Goal: Find specific page/section: Find specific page/section

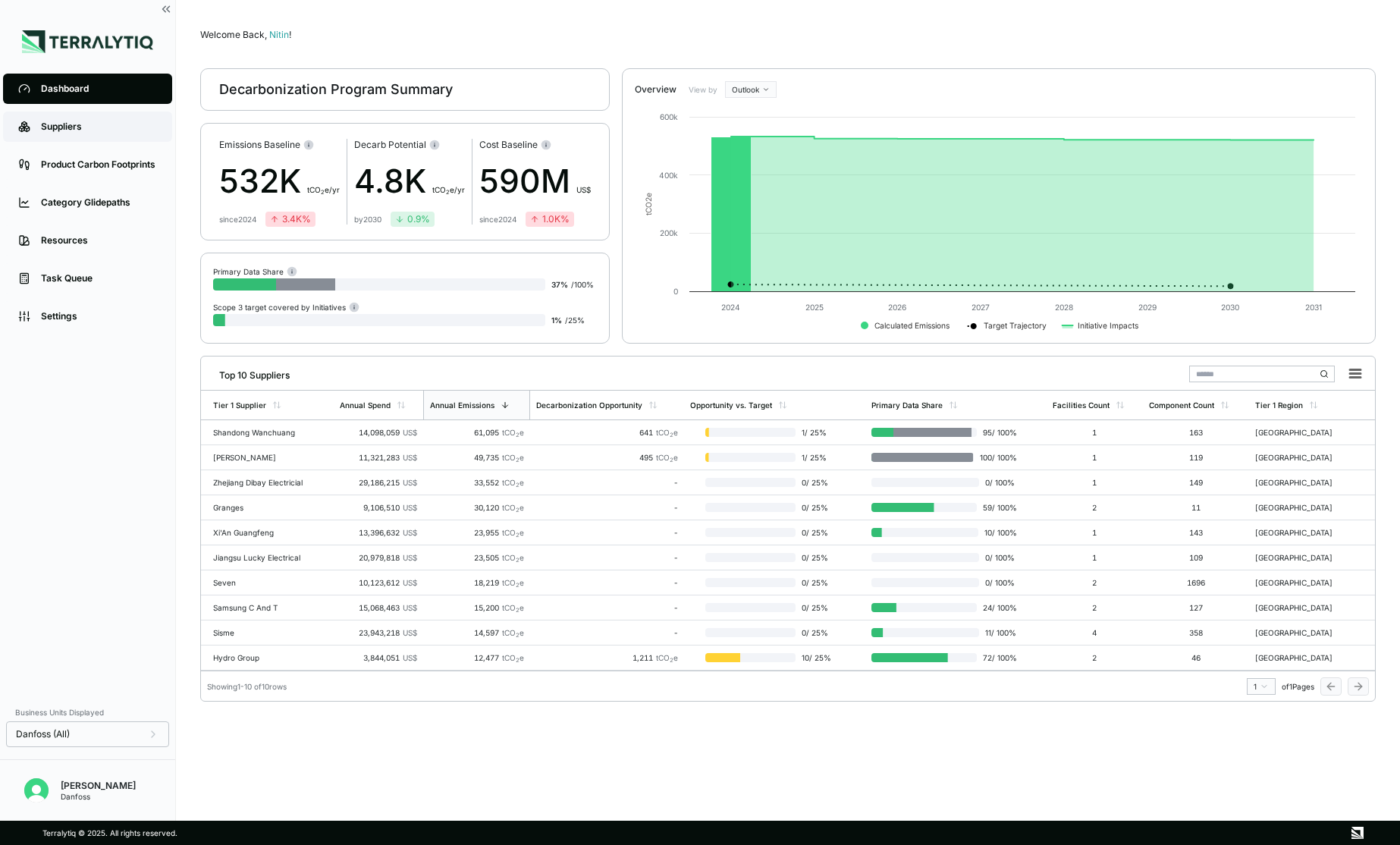
click at [77, 139] on link "Suppliers" at bounding box center [87, 126] width 170 height 31
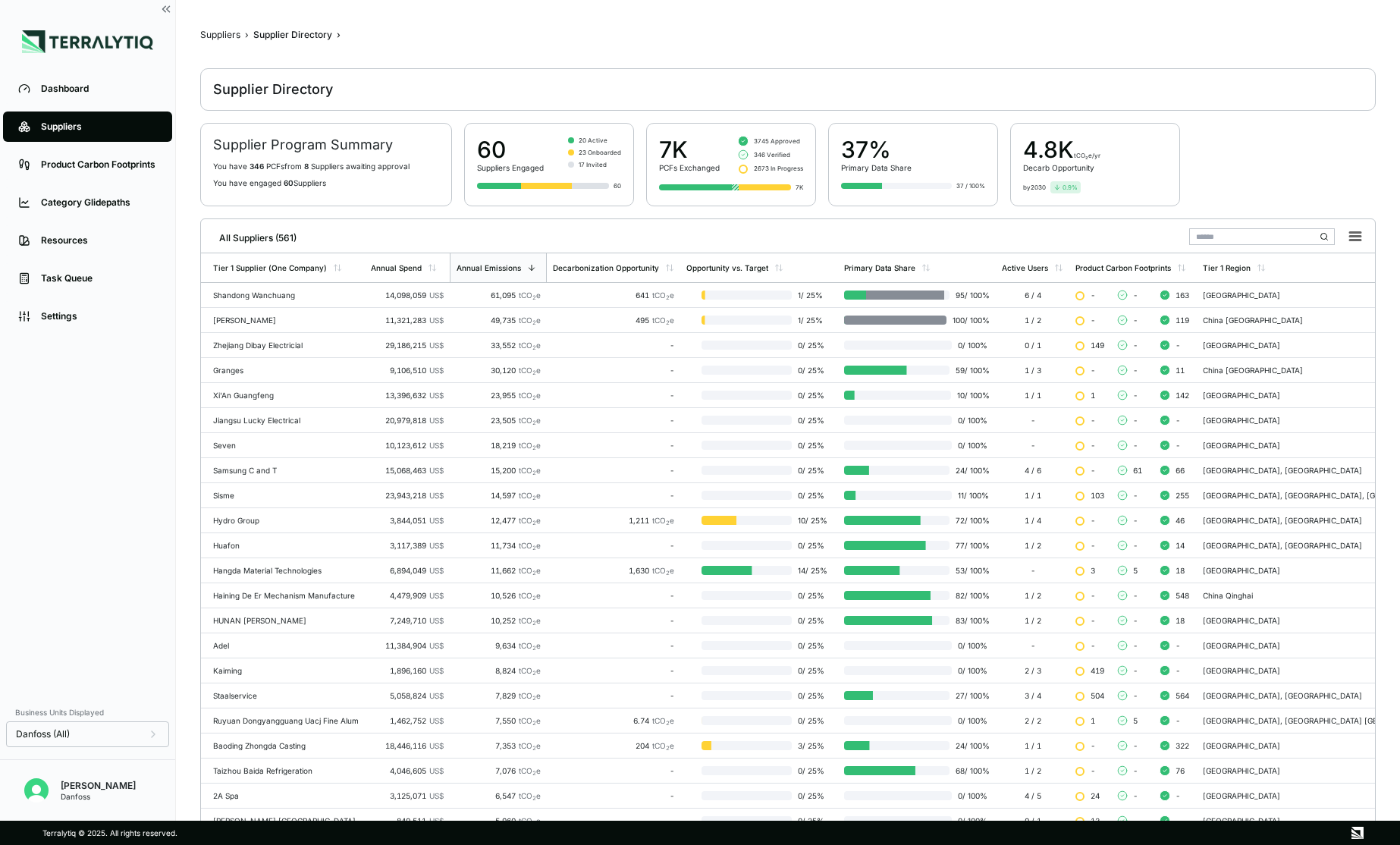
click at [1230, 235] on input "text" at bounding box center [1262, 236] width 146 height 17
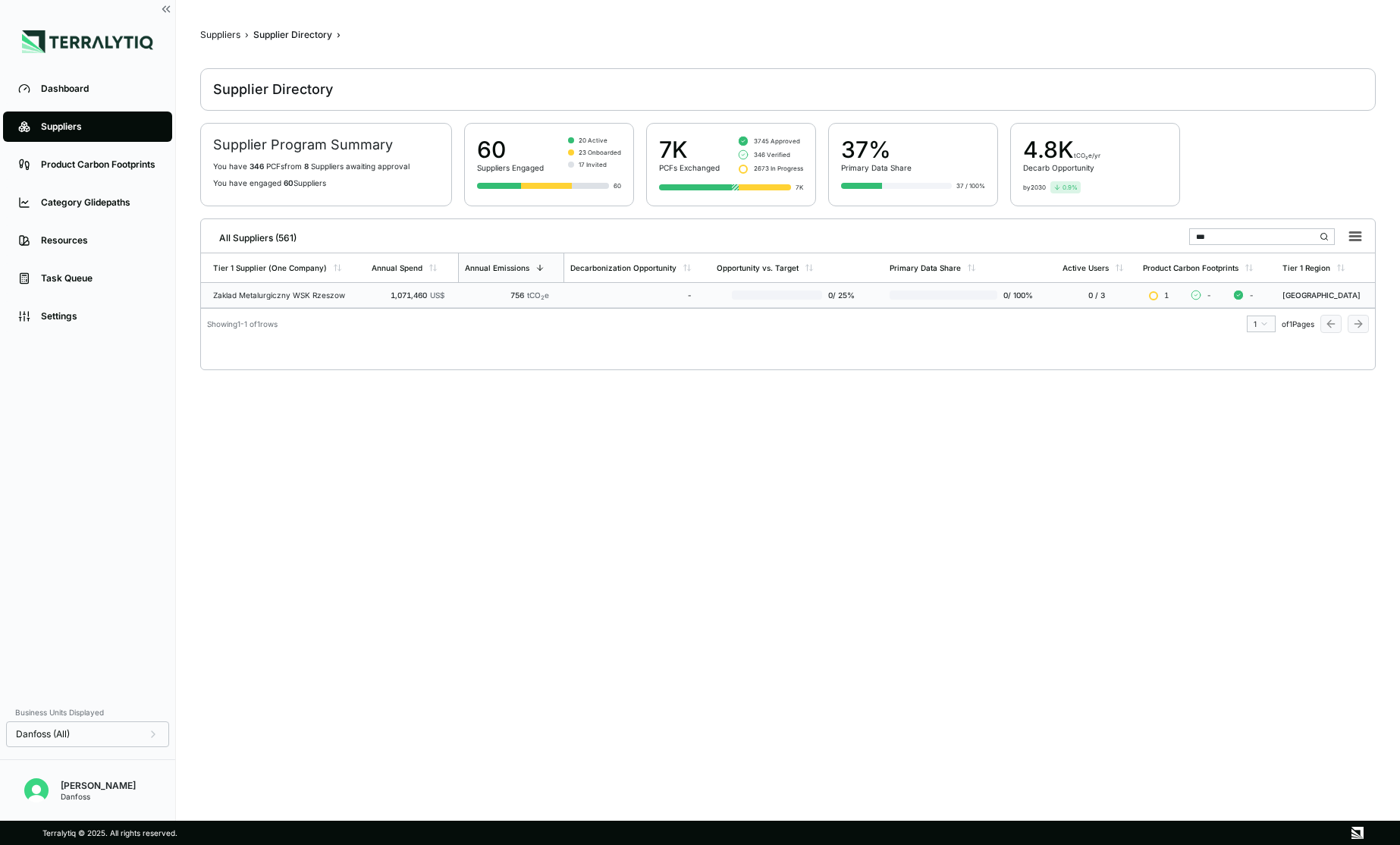
type input "***"
click at [336, 300] on td "Zaklad Metalurgiczny WSK Rzeszow" at bounding box center [283, 295] width 164 height 25
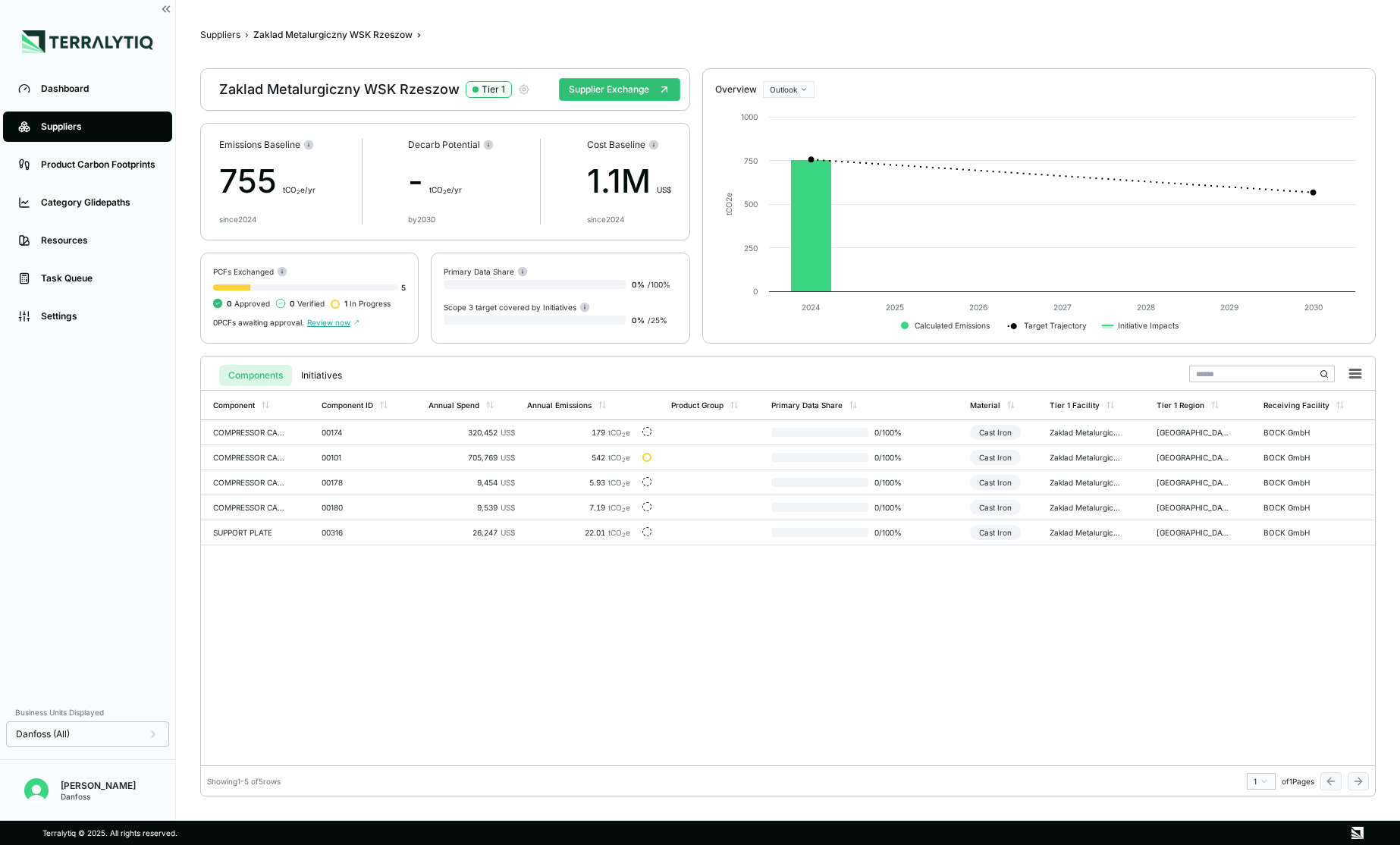
click at [519, 92] on icon "button" at bounding box center [523, 90] width 9 height 9
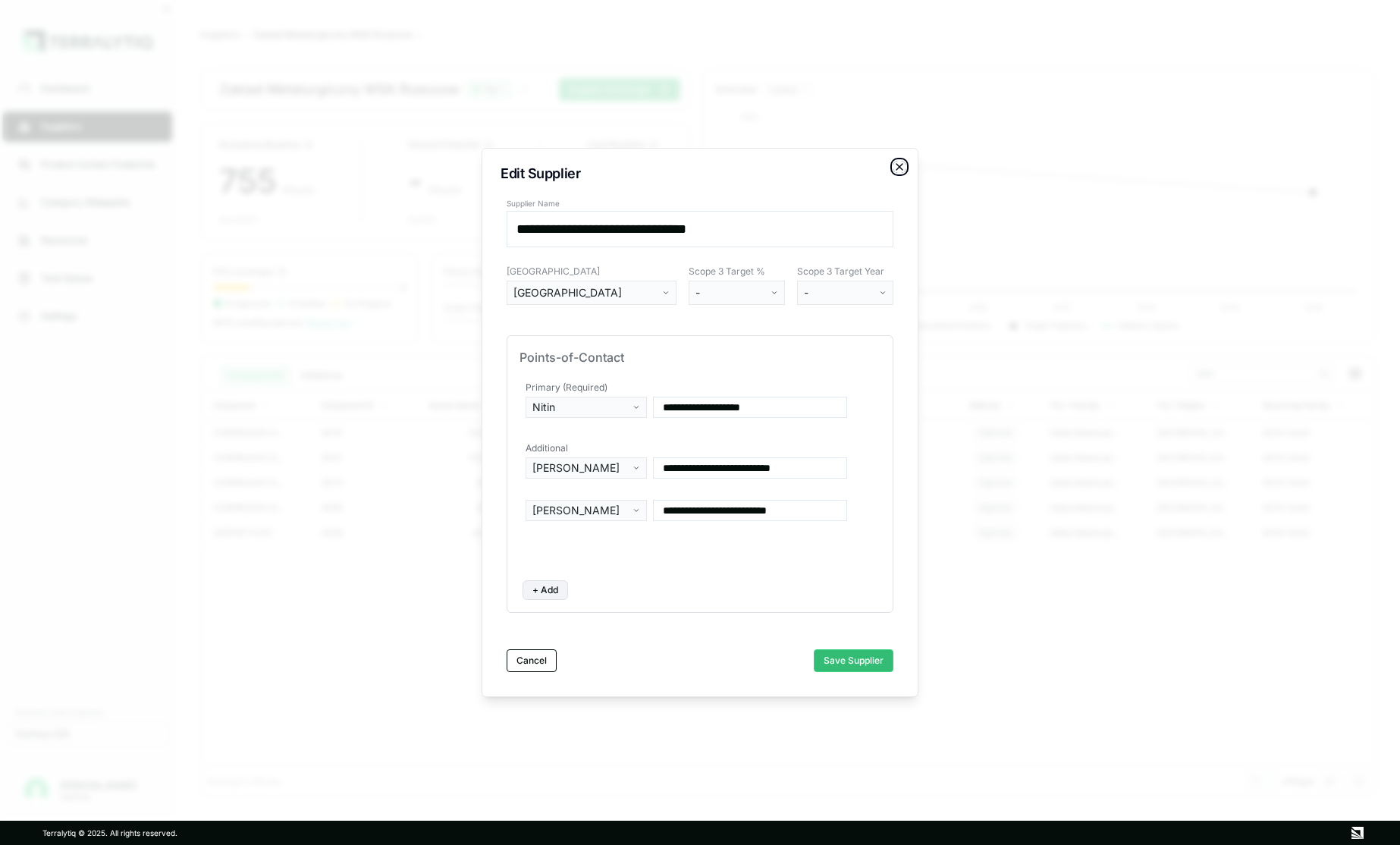
click at [899, 169] on icon "button" at bounding box center [899, 167] width 12 height 12
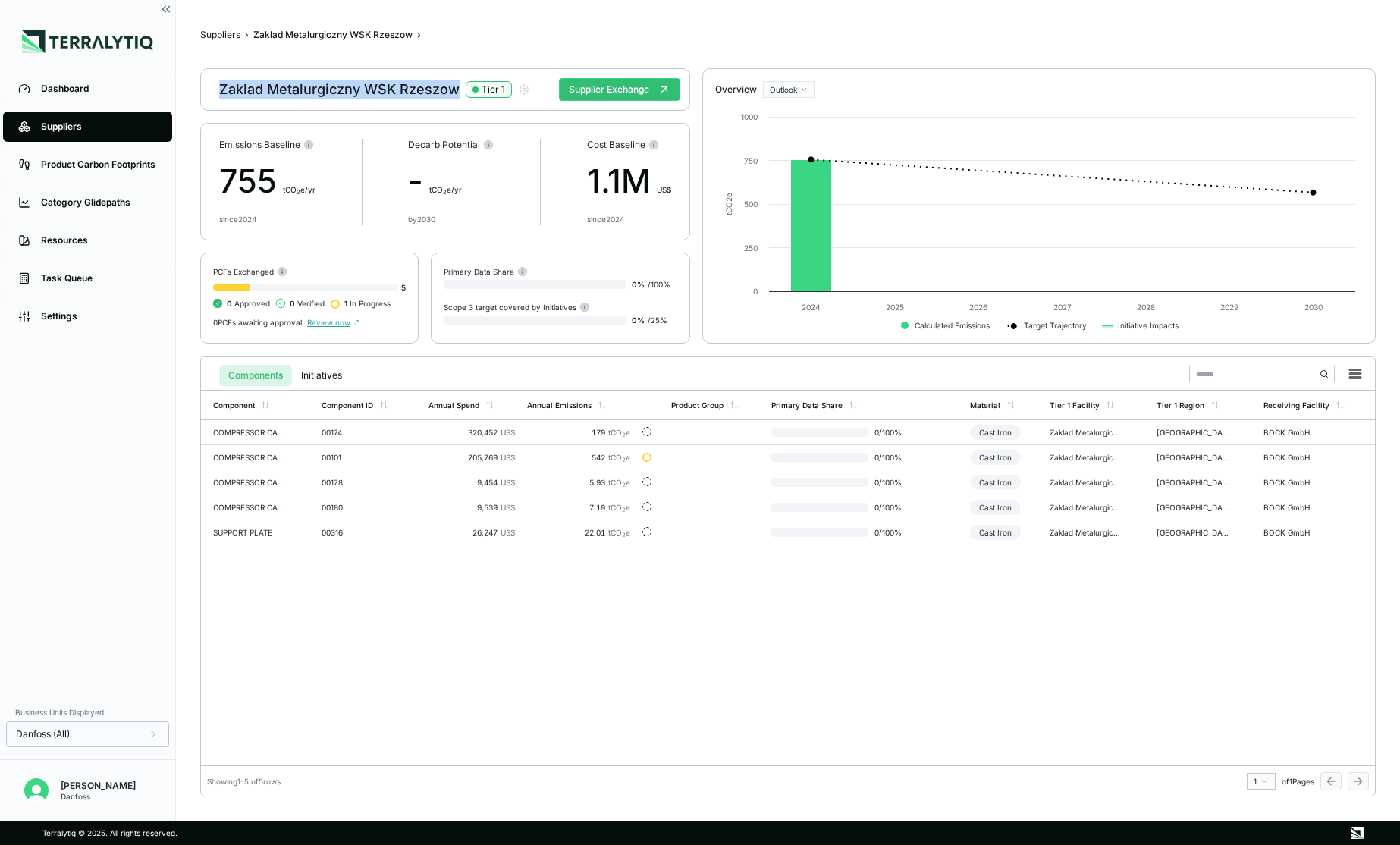
drag, startPoint x: 219, startPoint y: 88, endPoint x: 451, endPoint y: 94, distance: 232.1
click at [453, 94] on div "Zaklad Metalurgiczny WSK Rzeszow Tier 1" at bounding box center [374, 90] width 311 height 18
copy div "Zaklad Metalurgiczny WSK Rzeszow"
